Goal: Find specific page/section: Find specific page/section

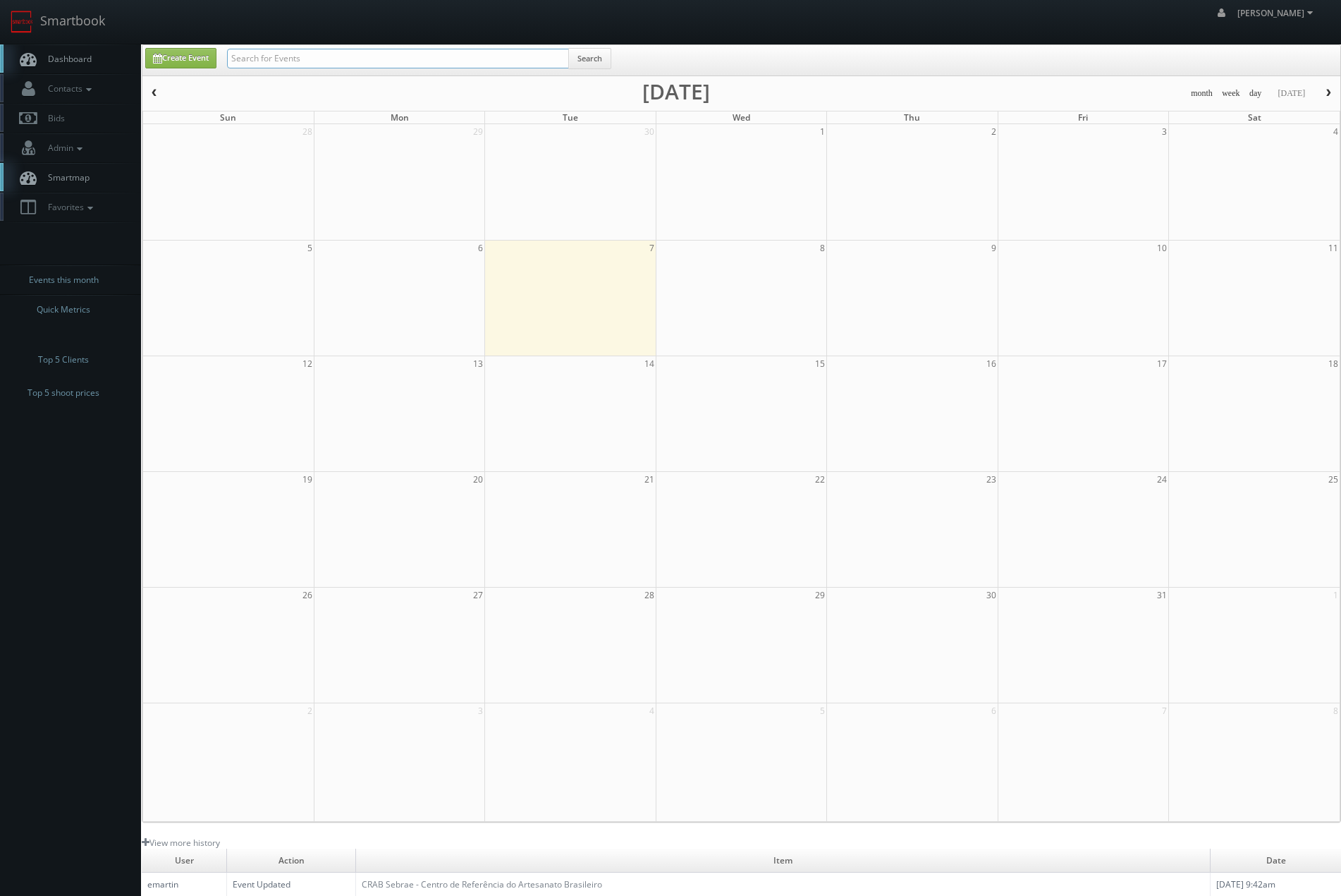
click at [441, 56] on input "text" at bounding box center [398, 58] width 342 height 20
type input "blvd"
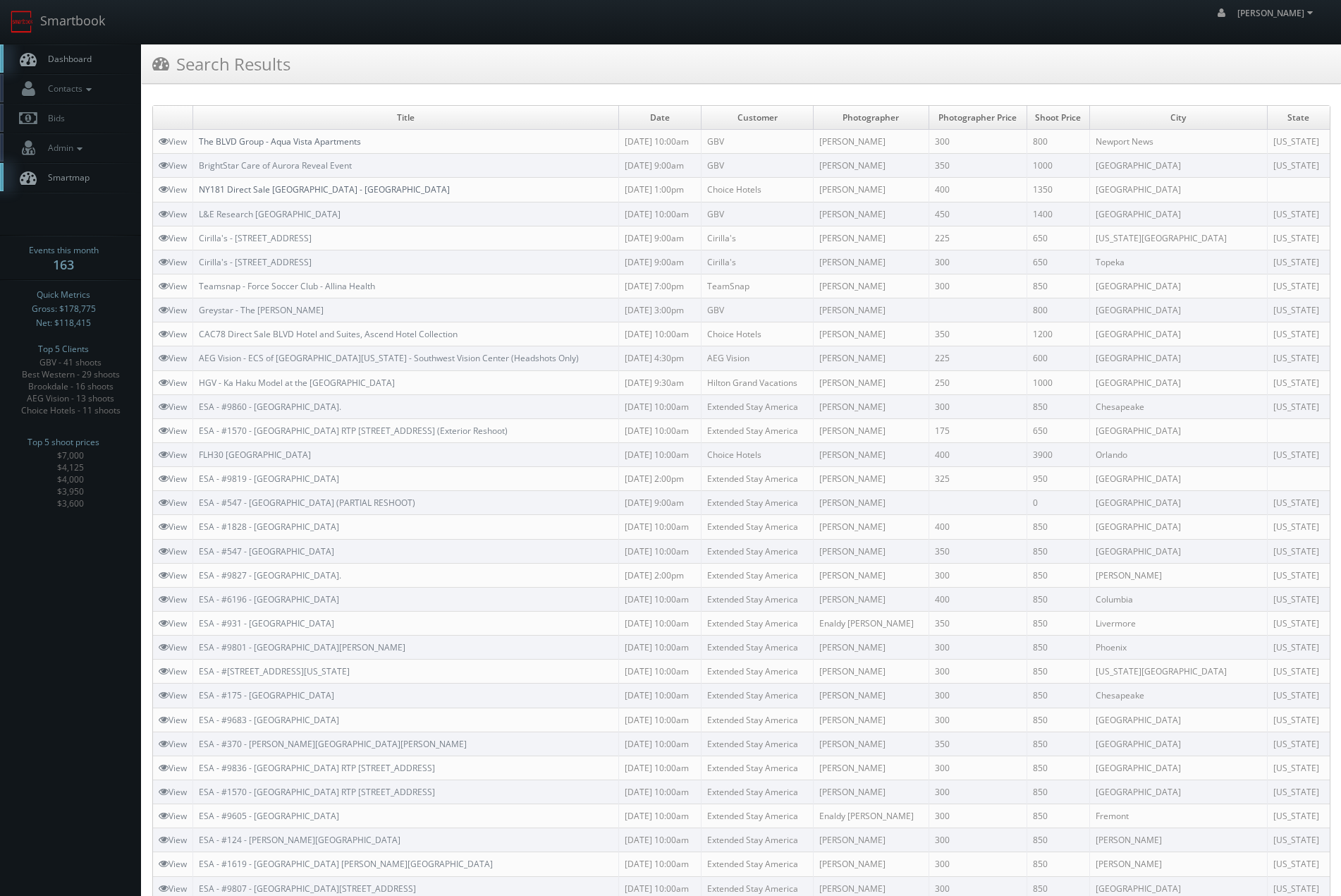
drag, startPoint x: 299, startPoint y: 145, endPoint x: 279, endPoint y: 184, distance: 43.8
click at [299, 145] on link "The BLVD Group - Aqua Vista Apartments" at bounding box center [279, 141] width 162 height 12
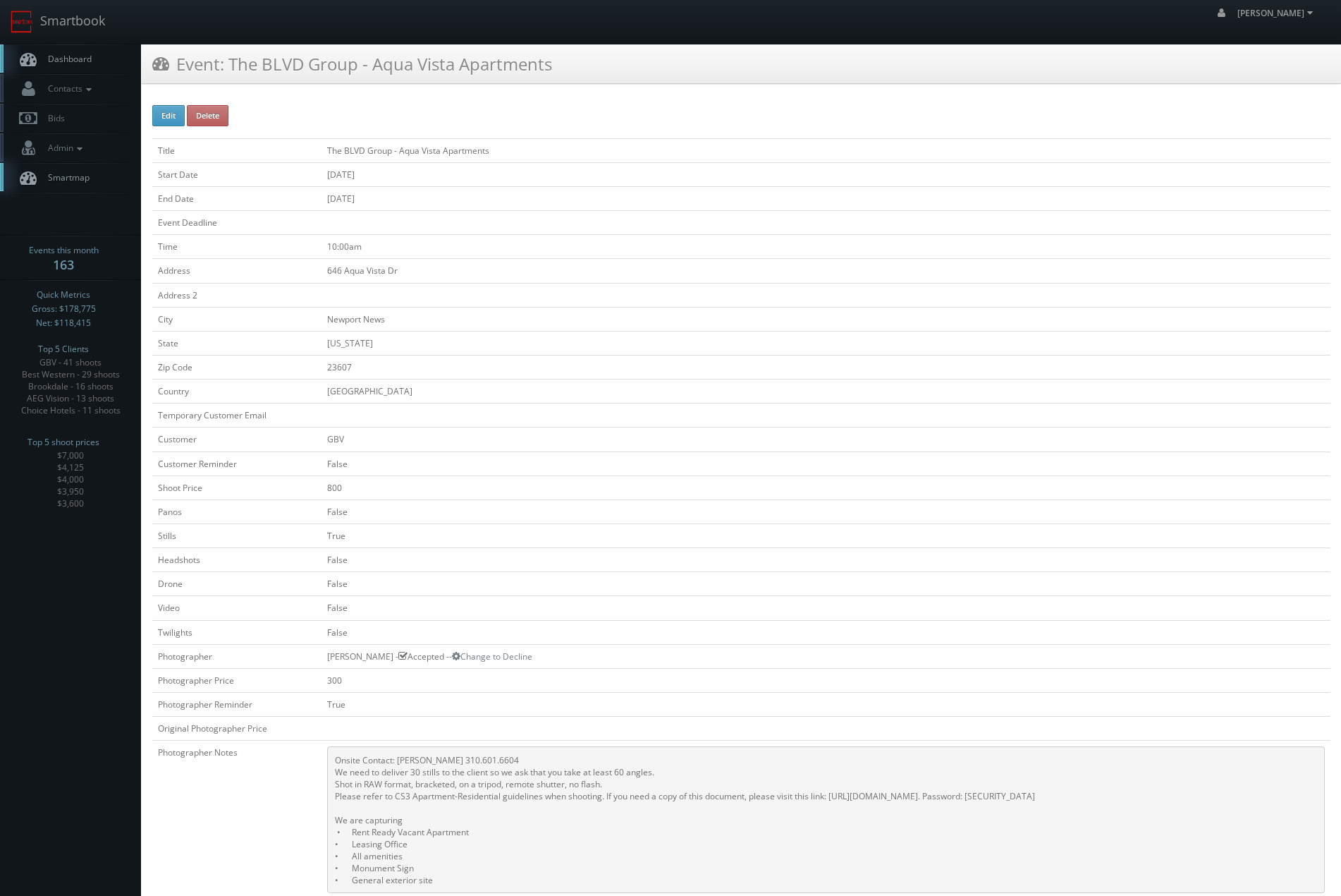
drag, startPoint x: 514, startPoint y: 487, endPoint x: 319, endPoint y: 112, distance: 422.7
click at [95, 18] on link "Smartbook" at bounding box center [57, 22] width 116 height 44
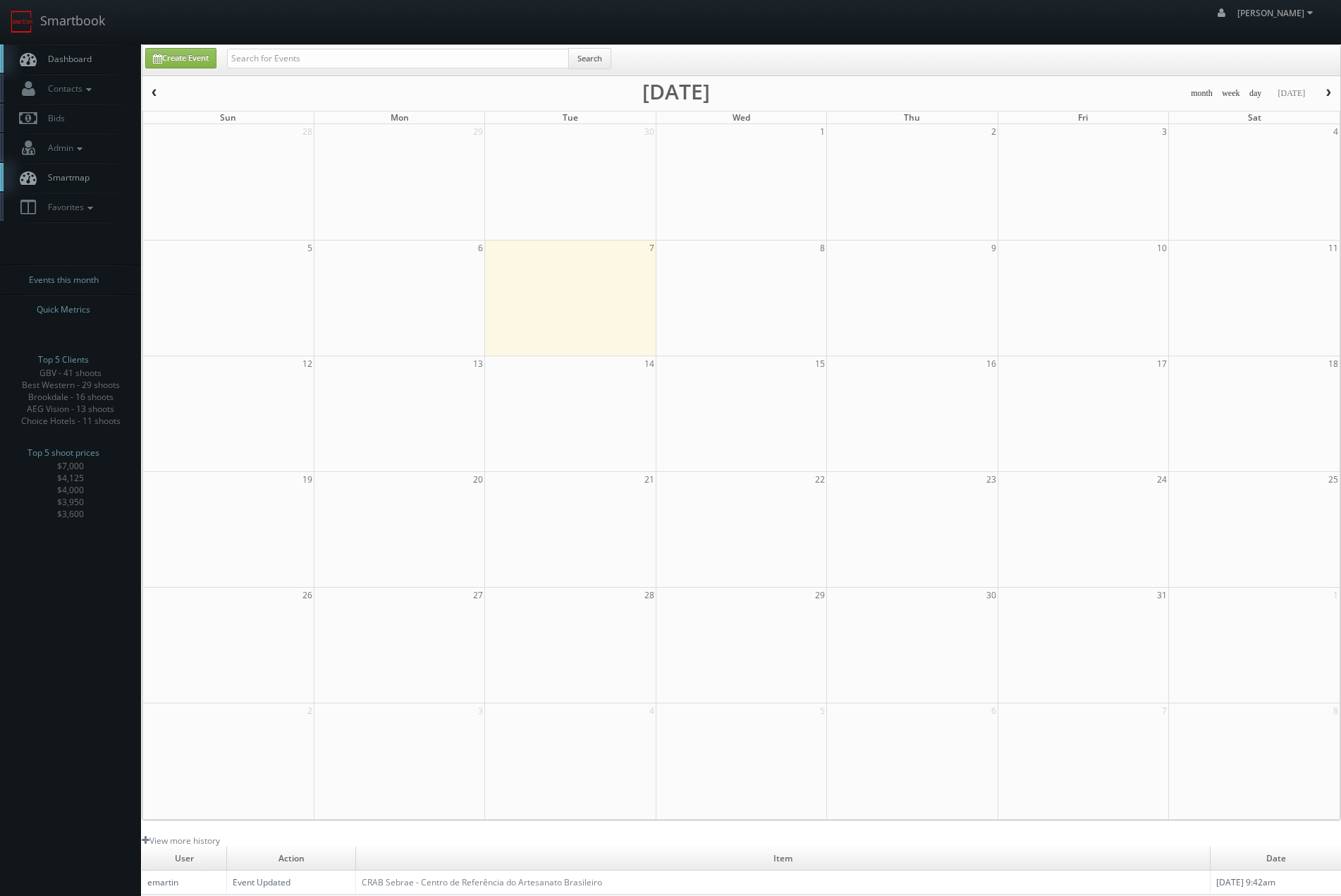
click at [349, 48] on div "Create Event Search" at bounding box center [742, 61] width 1198 height 30
click at [349, 49] on input "text" at bounding box center [398, 58] width 342 height 20
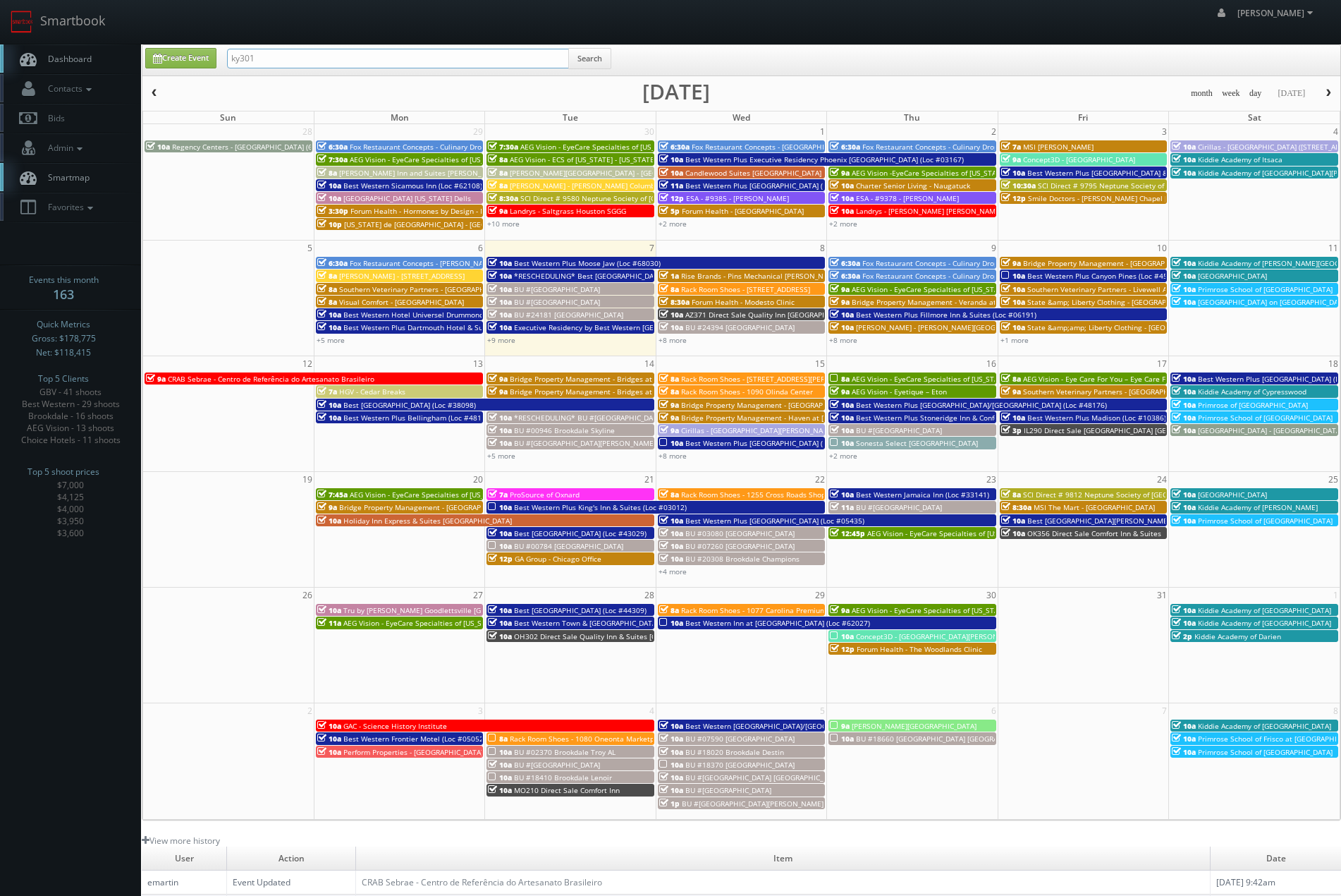
type input "ky301"
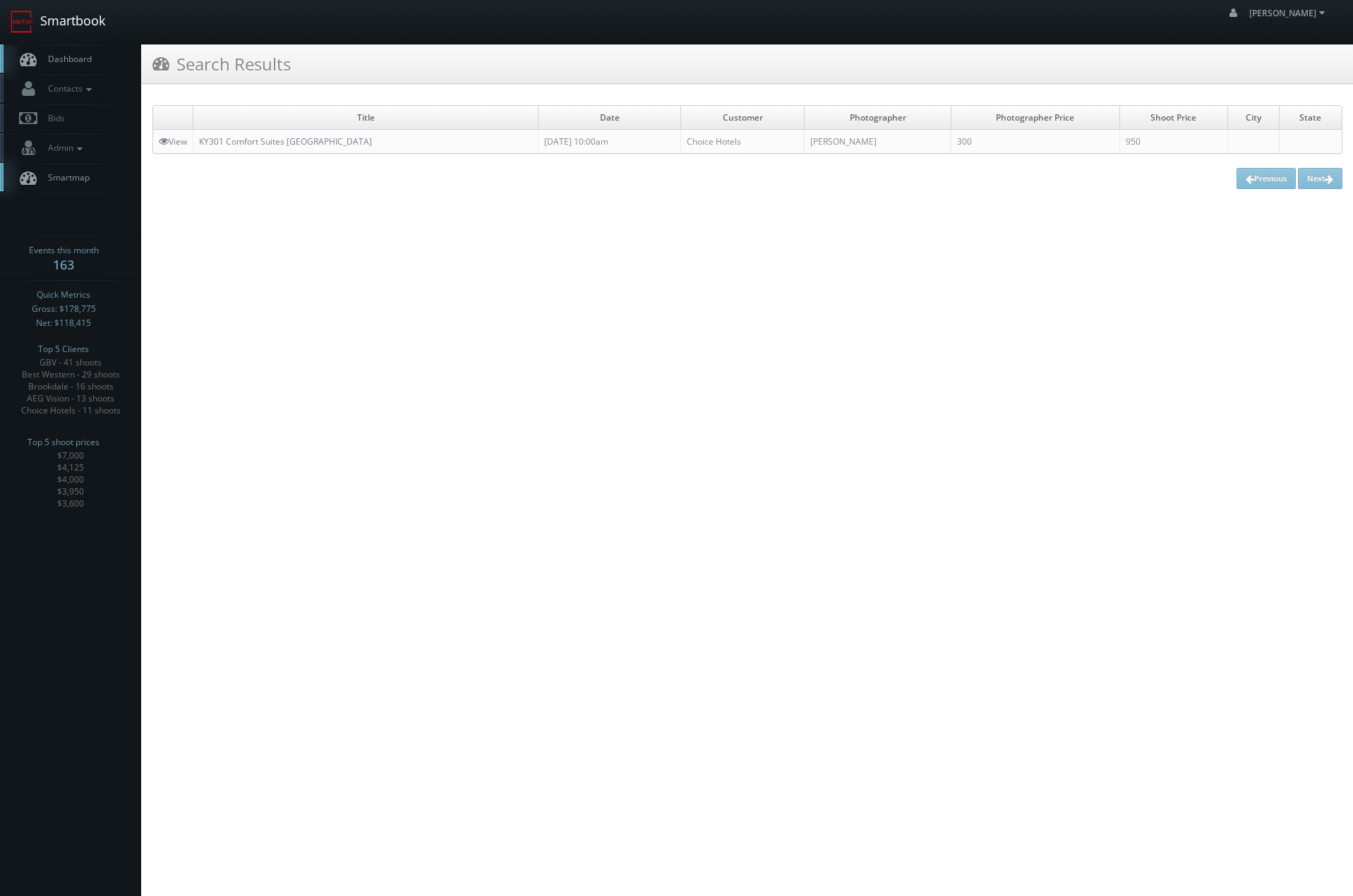
click at [77, 26] on link "Smartbook" at bounding box center [57, 22] width 116 height 44
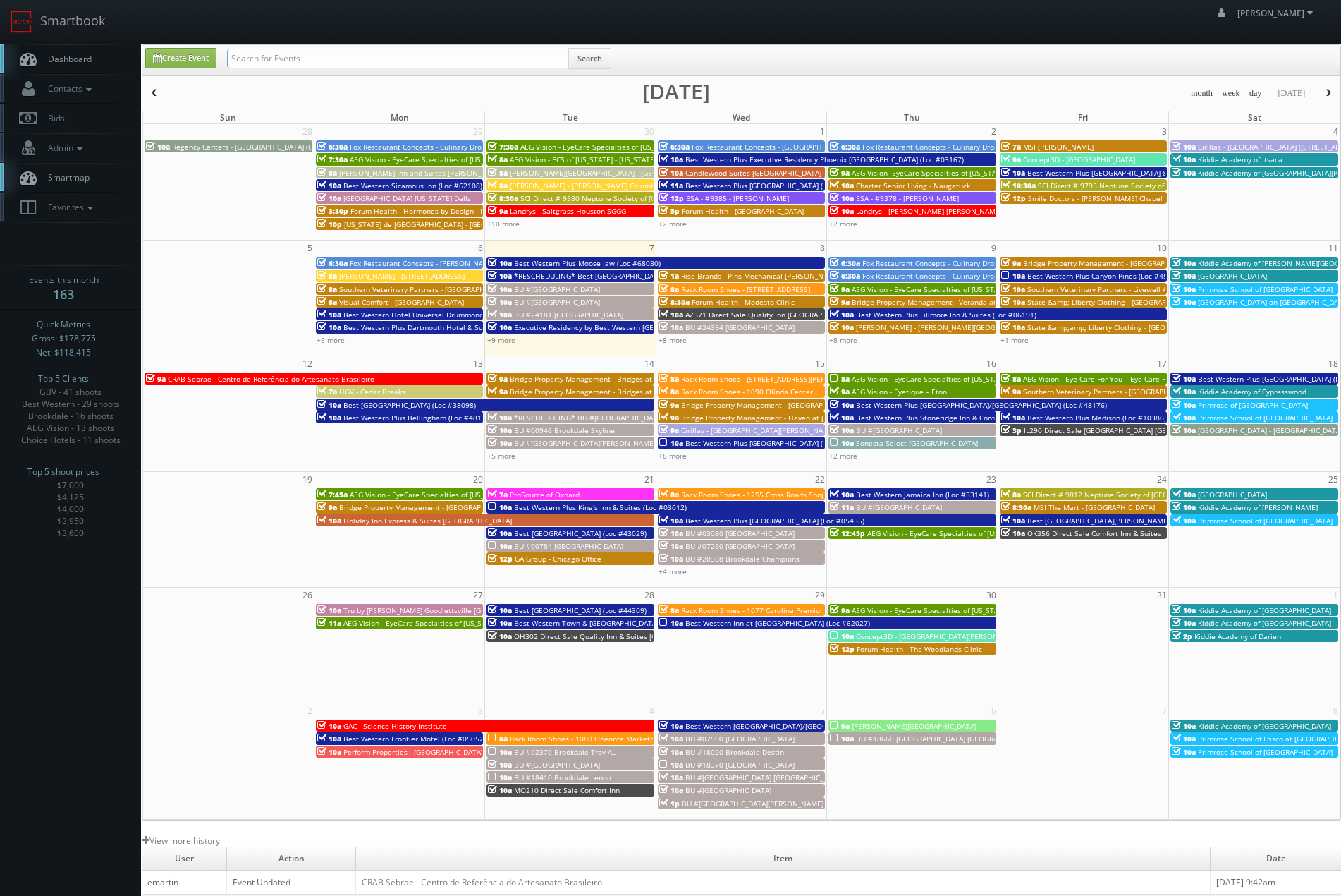
click at [333, 61] on input "text" at bounding box center [398, 58] width 342 height 20
type input "john saunders"
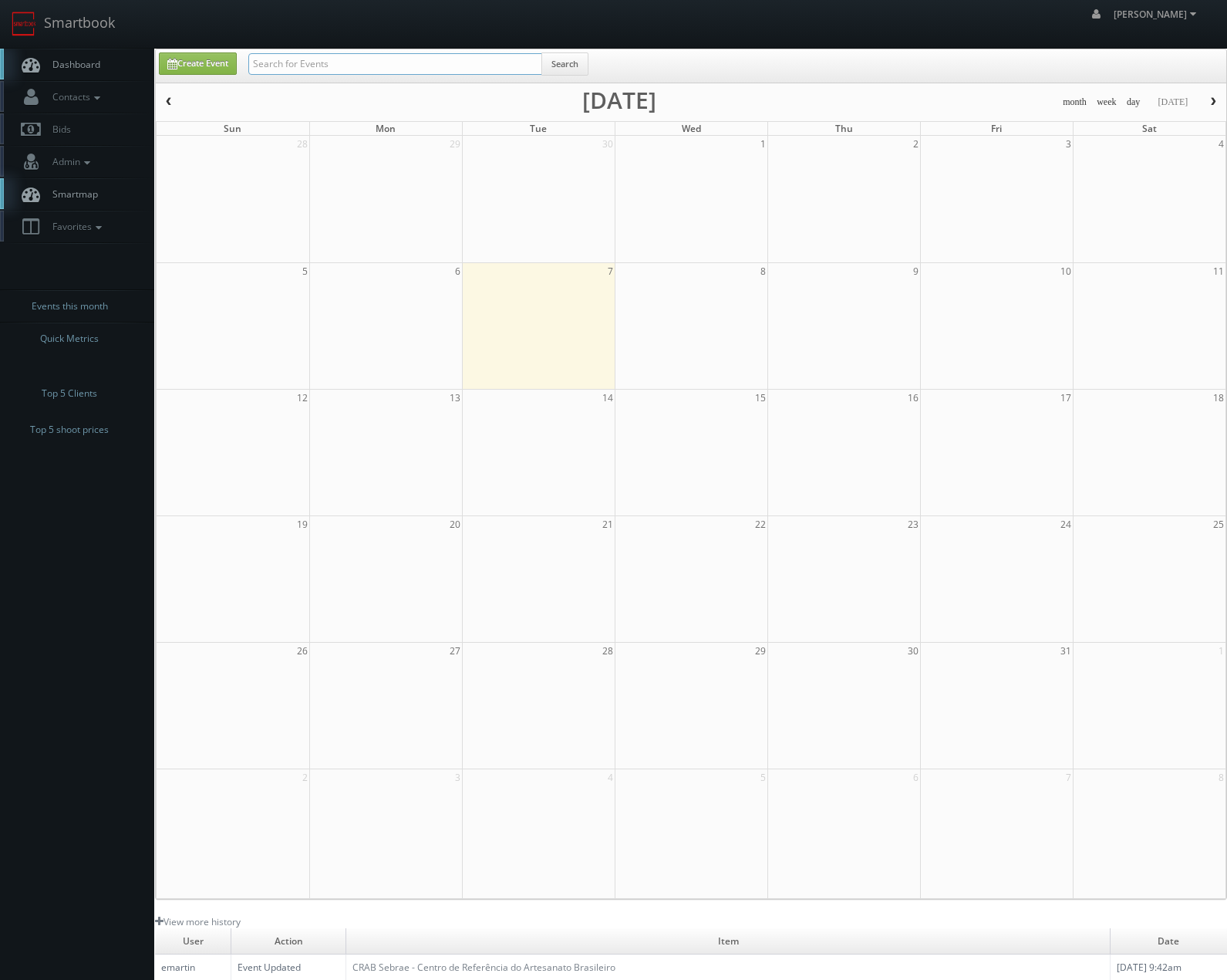
drag, startPoint x: 337, startPoint y: 71, endPoint x: 348, endPoint y: 65, distance: 12.5
click at [337, 71] on input "text" at bounding box center [395, 64] width 294 height 22
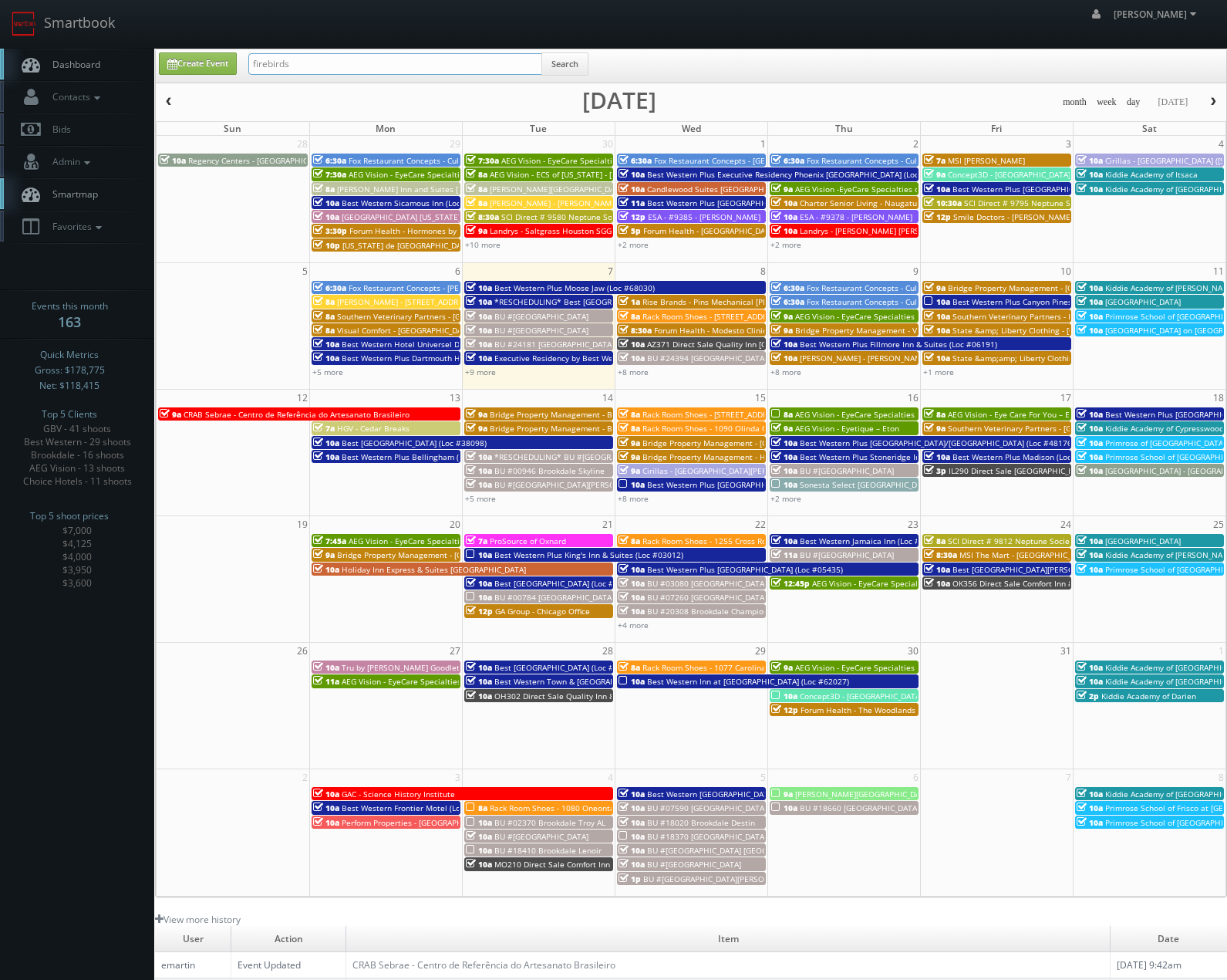
type input "firebirds"
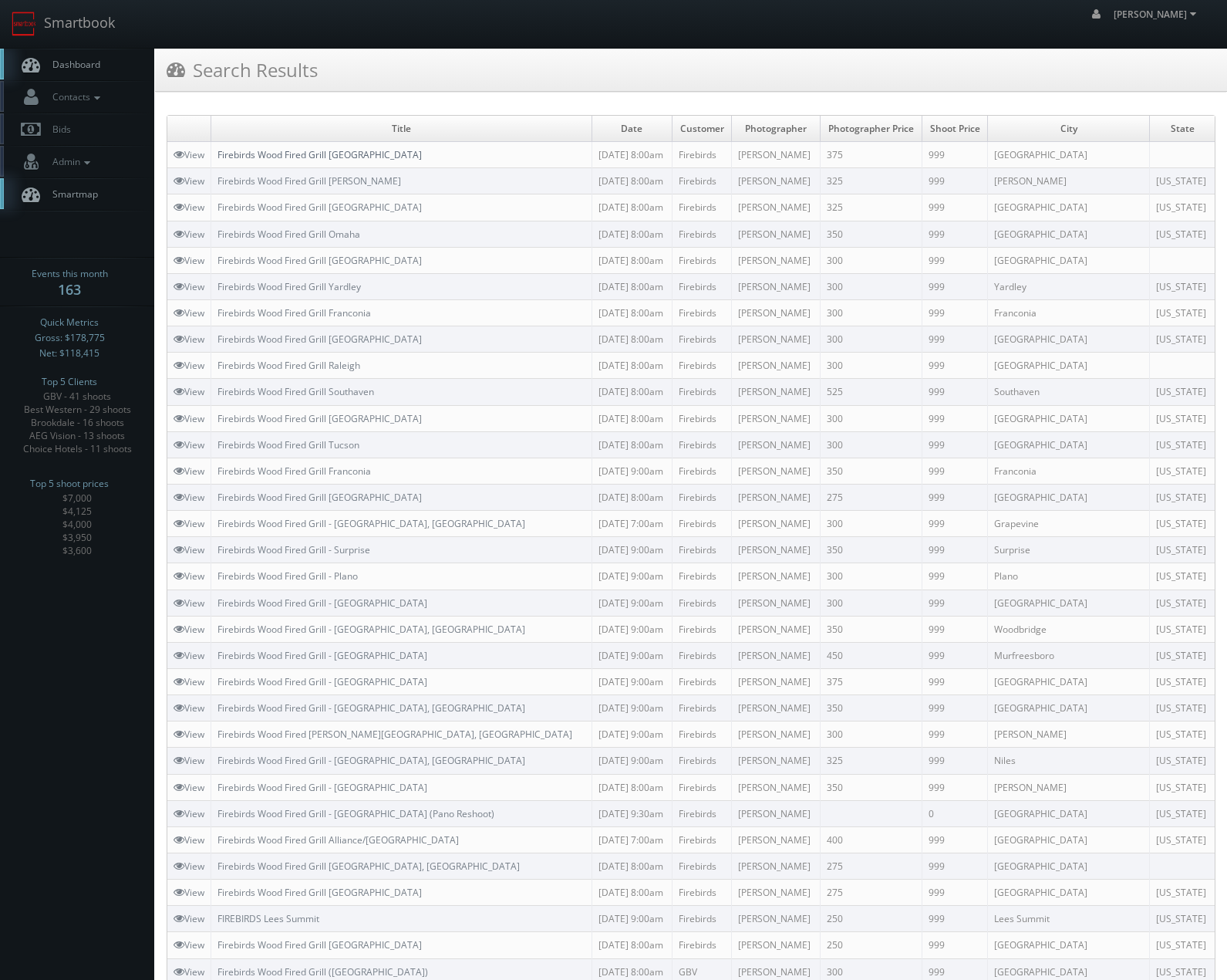
click at [352, 155] on link "Firebirds Wood Fired Grill [GEOGRAPHIC_DATA]" at bounding box center [319, 154] width 204 height 13
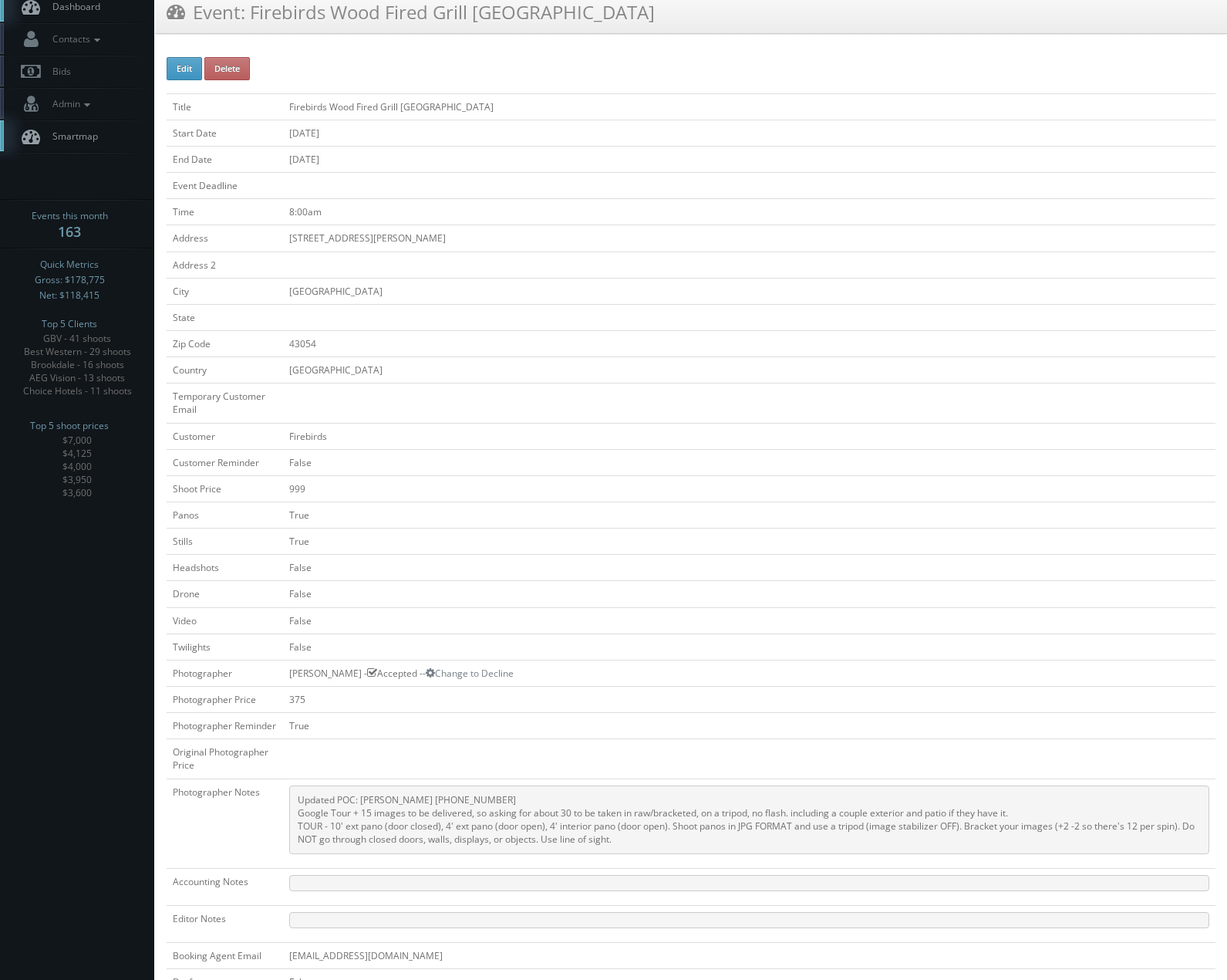
scroll to position [154, 0]
